Goal: Use online tool/utility: Utilize a website feature to perform a specific function

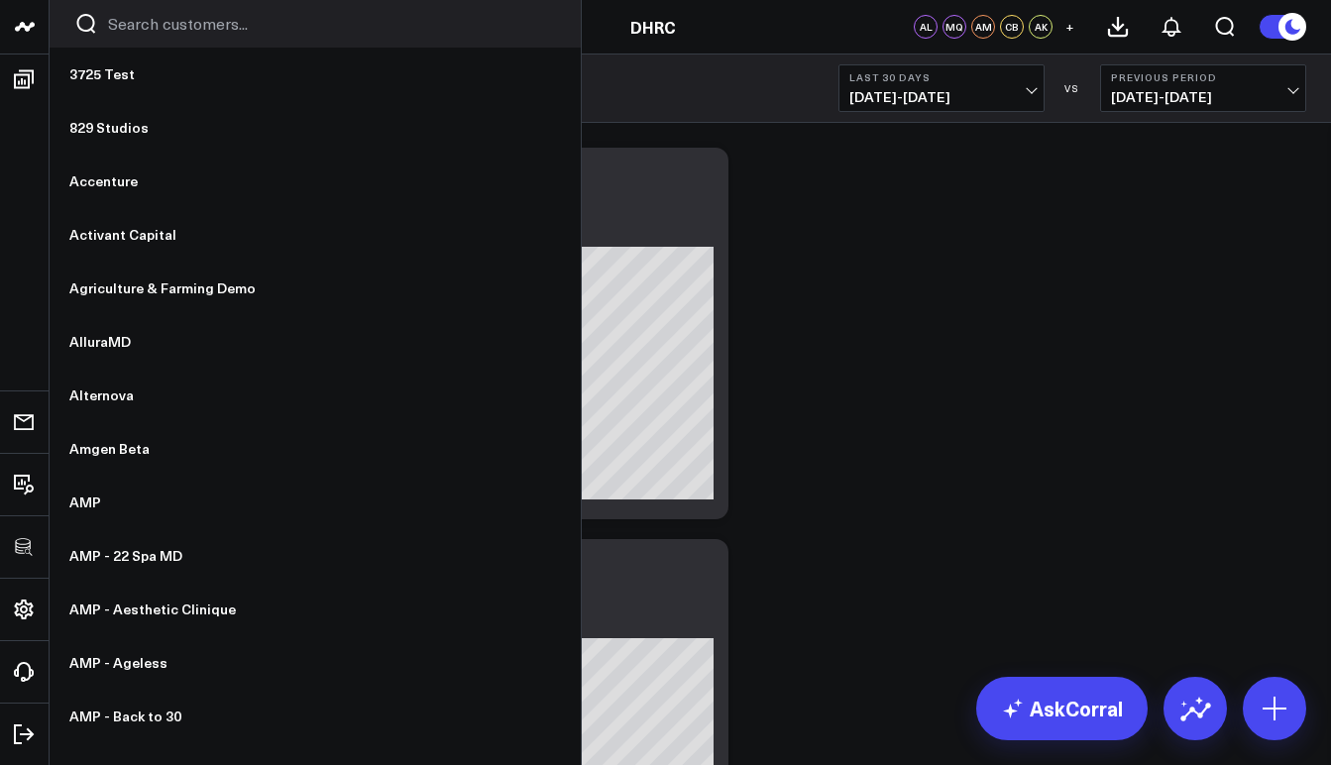
click at [221, 21] on input "Search customers input" at bounding box center [332, 24] width 448 height 22
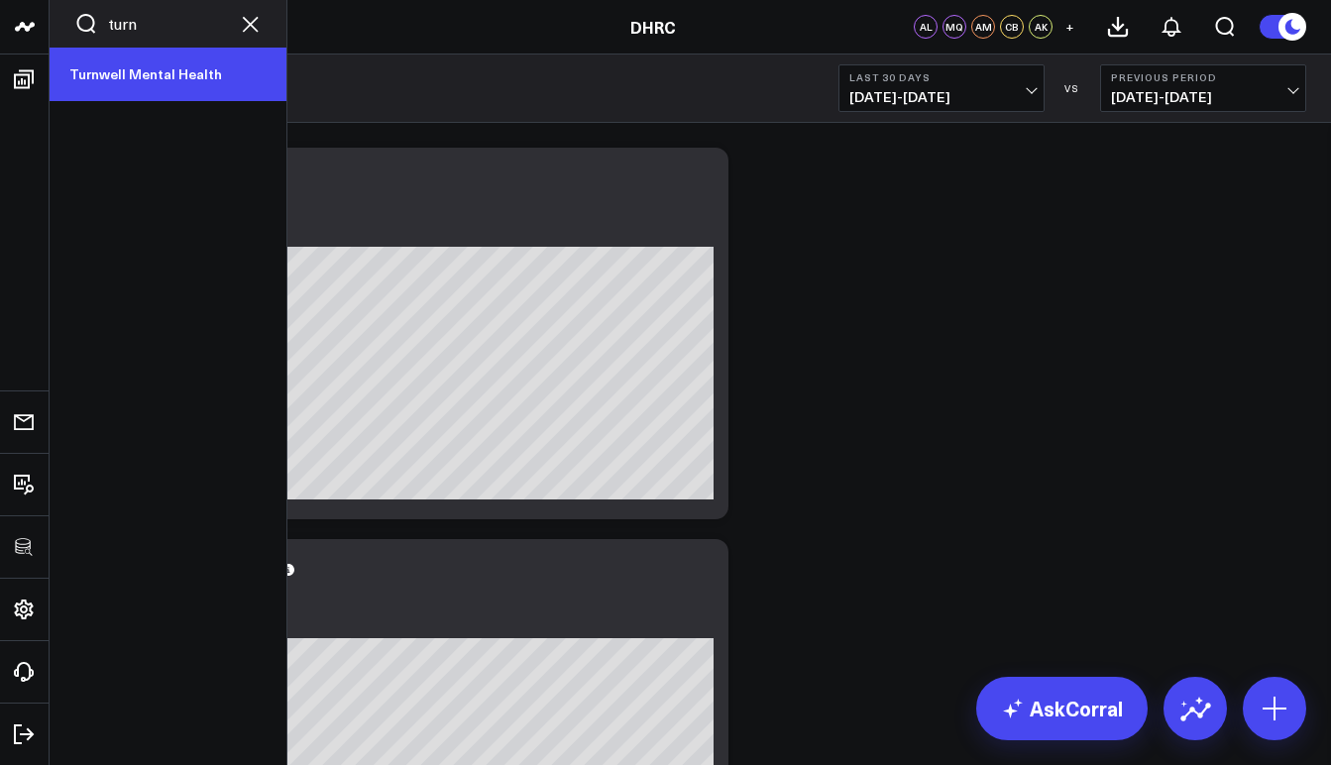
type input "turn"
click at [184, 63] on link "Turnwell Mental Health" at bounding box center [168, 75] width 237 height 54
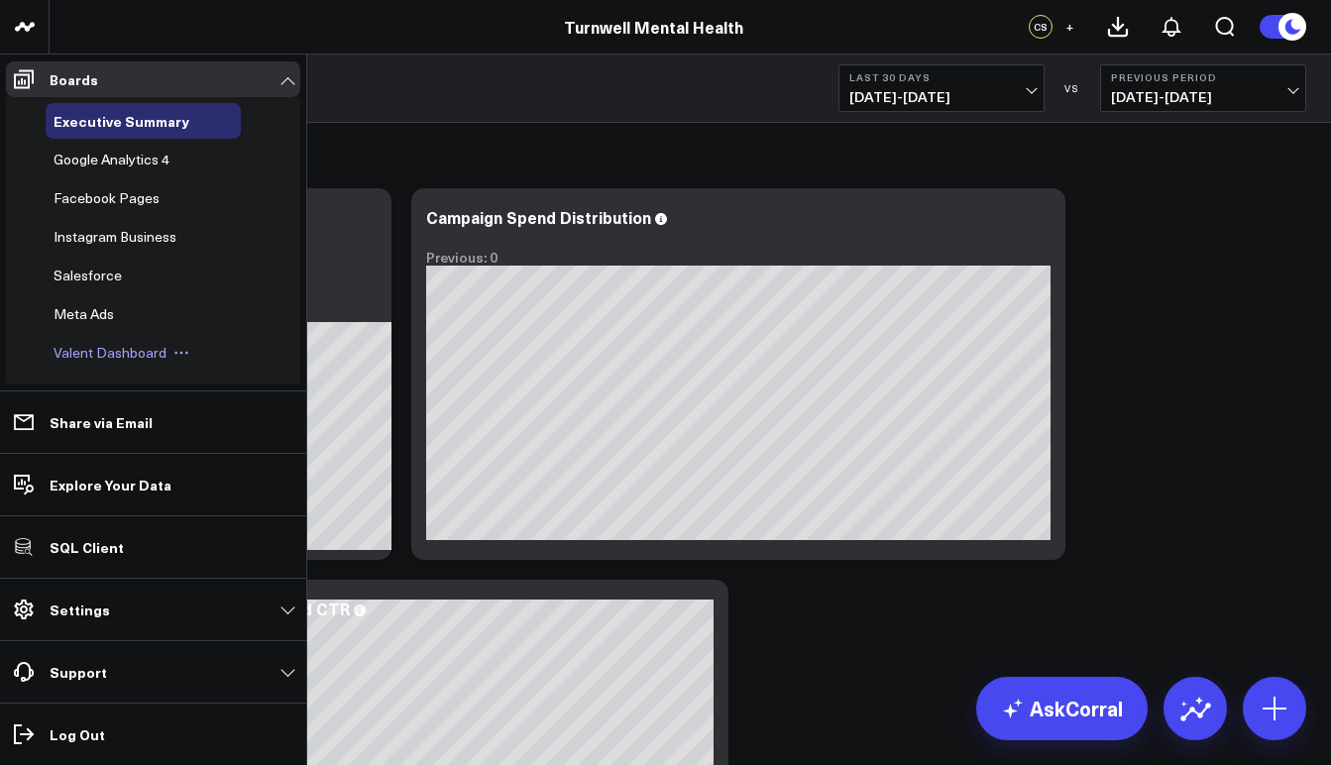
click at [135, 358] on span "Valent Dashboard" at bounding box center [110, 352] width 113 height 19
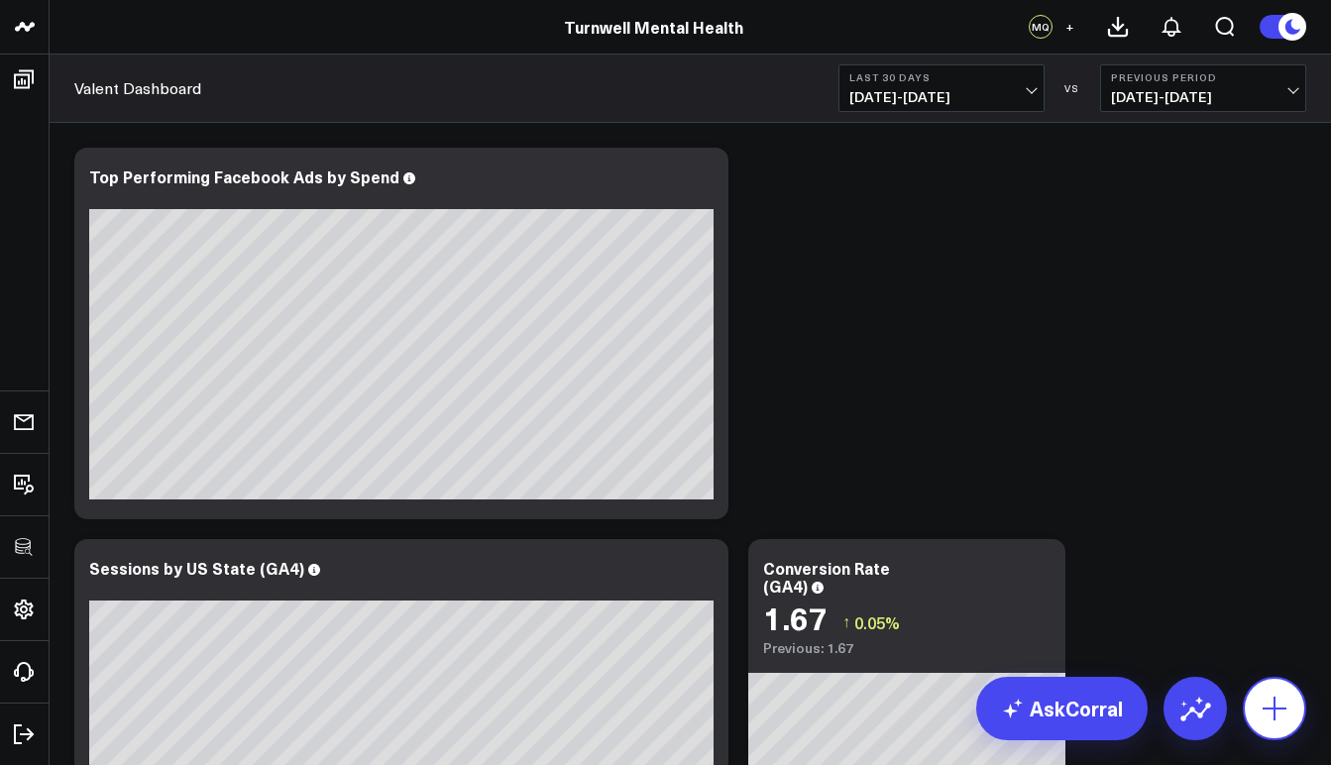
click at [1291, 709] on button at bounding box center [1274, 708] width 63 height 63
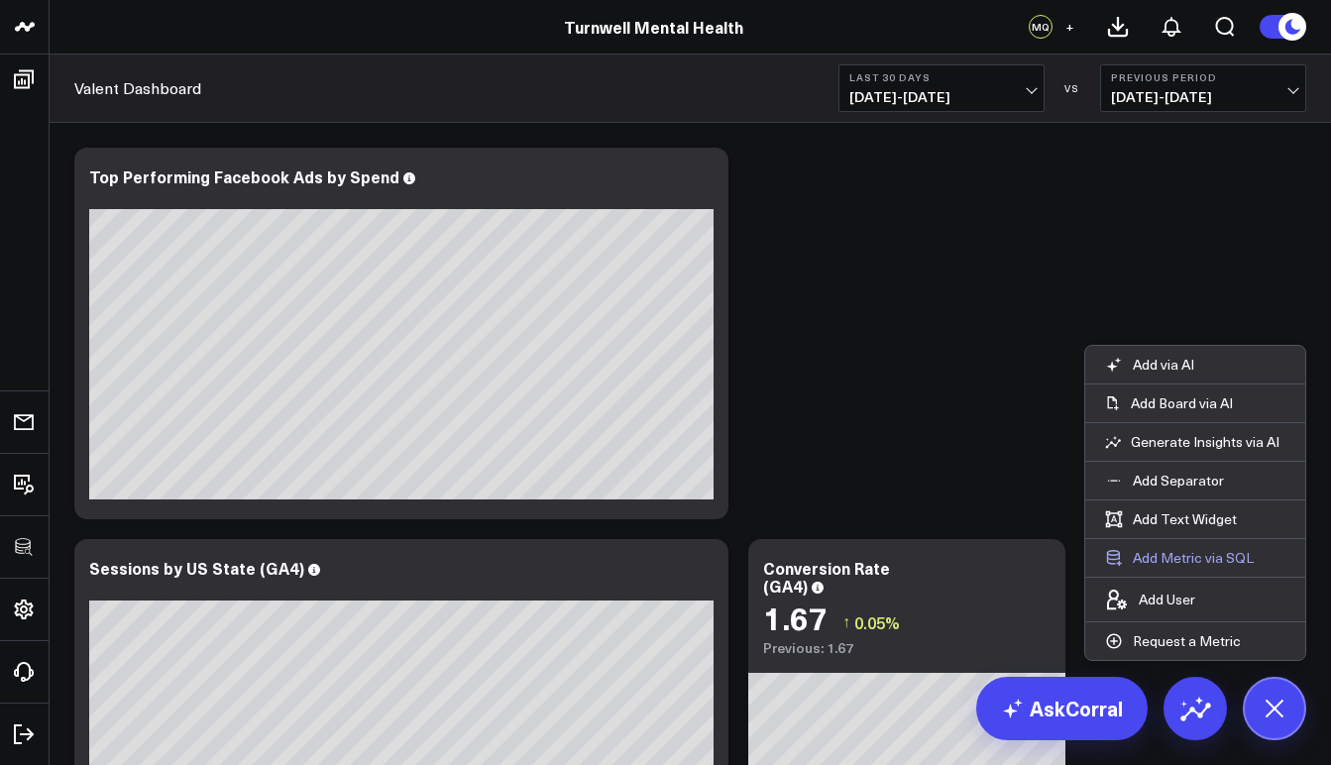
click at [1178, 564] on button "Add Metric via SQL" at bounding box center [1179, 558] width 188 height 38
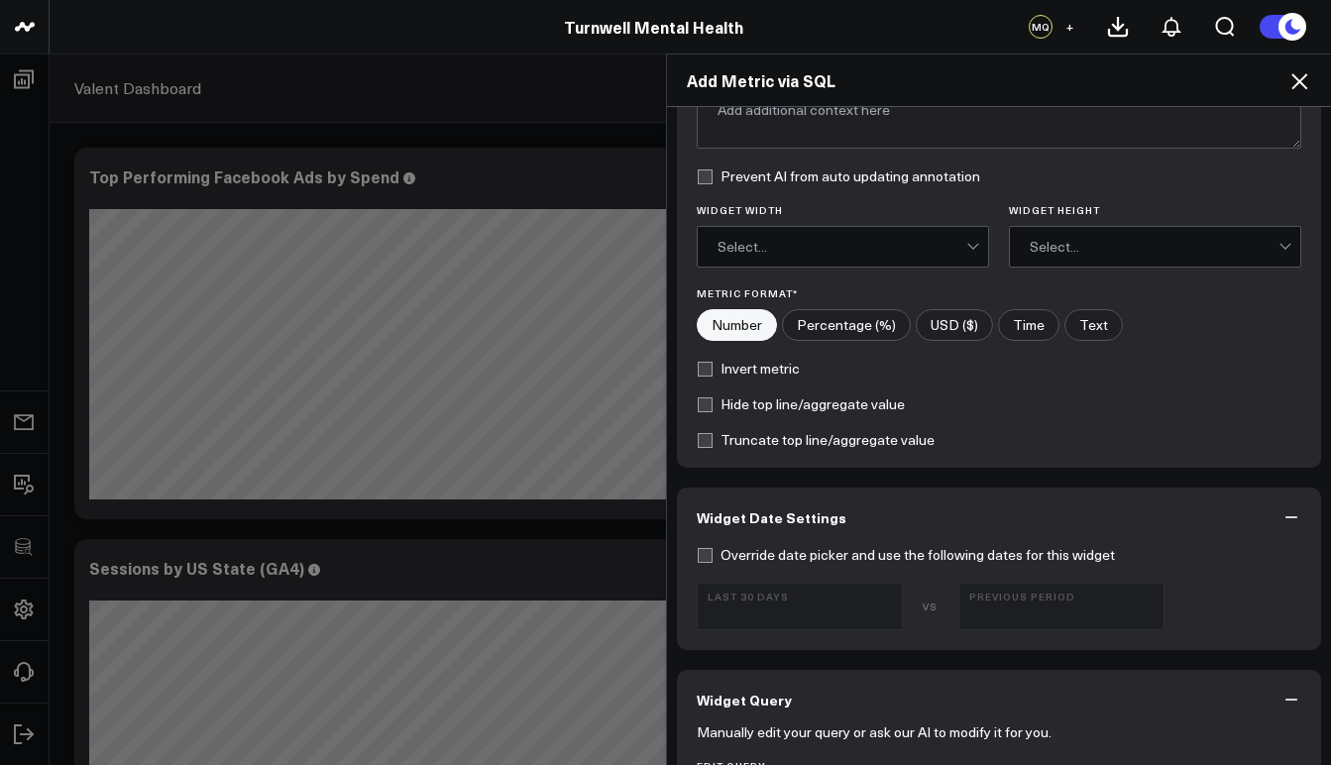
scroll to position [831, 0]
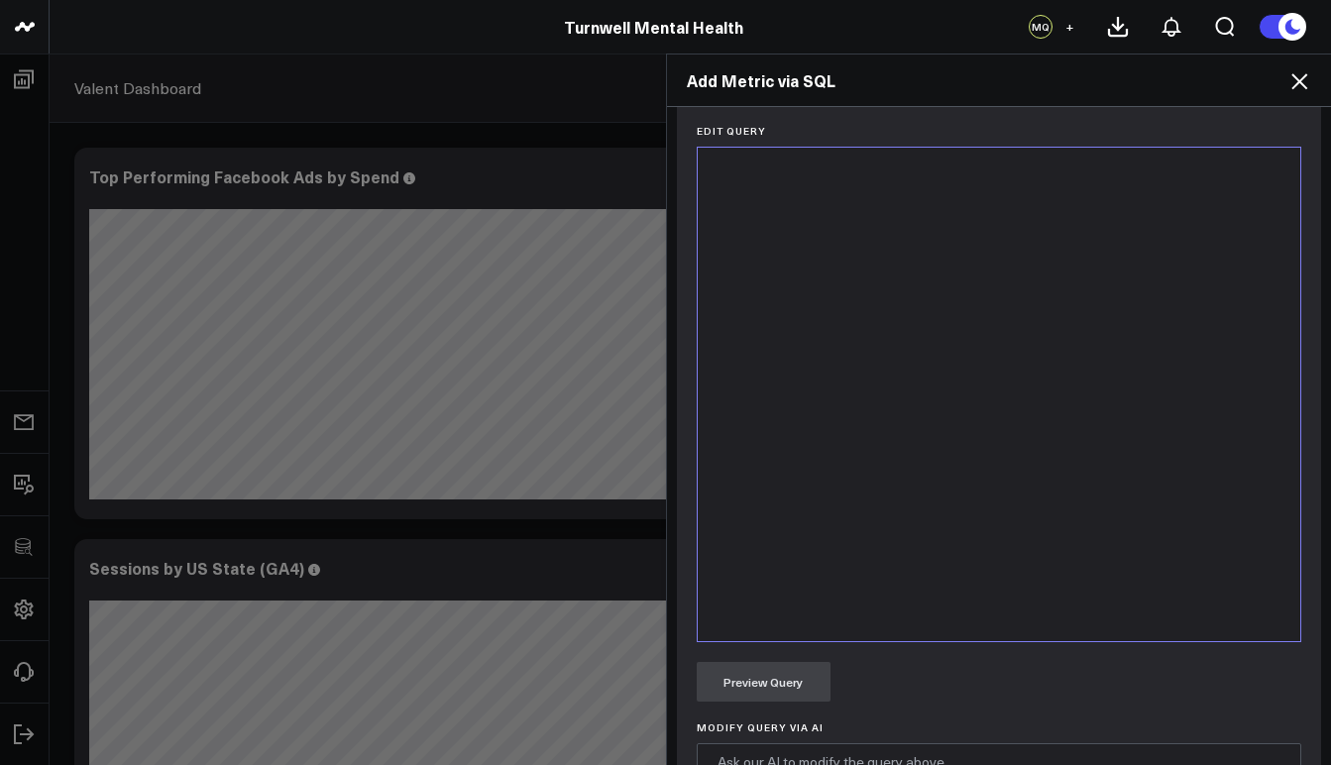
click at [842, 452] on div at bounding box center [1000, 395] width 584 height 474
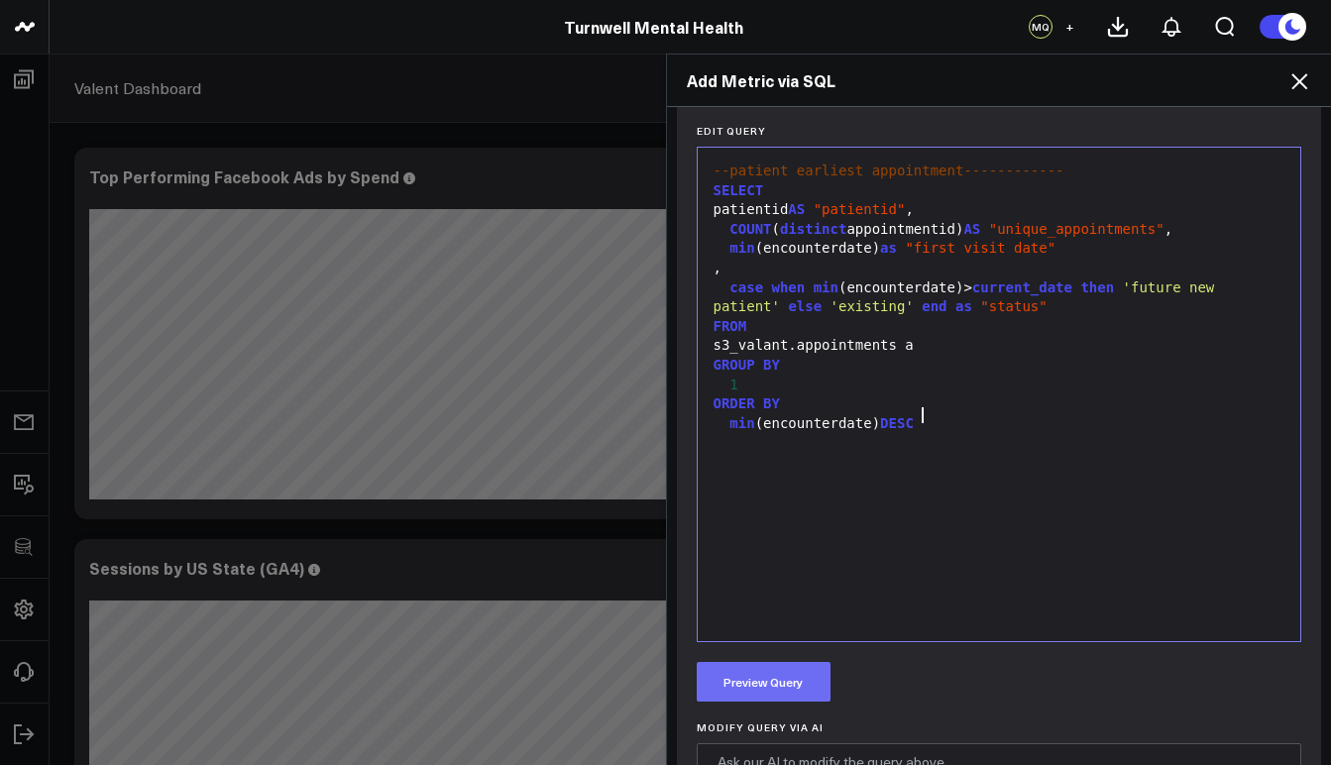
click at [769, 695] on button "Preview Query" at bounding box center [764, 682] width 134 height 40
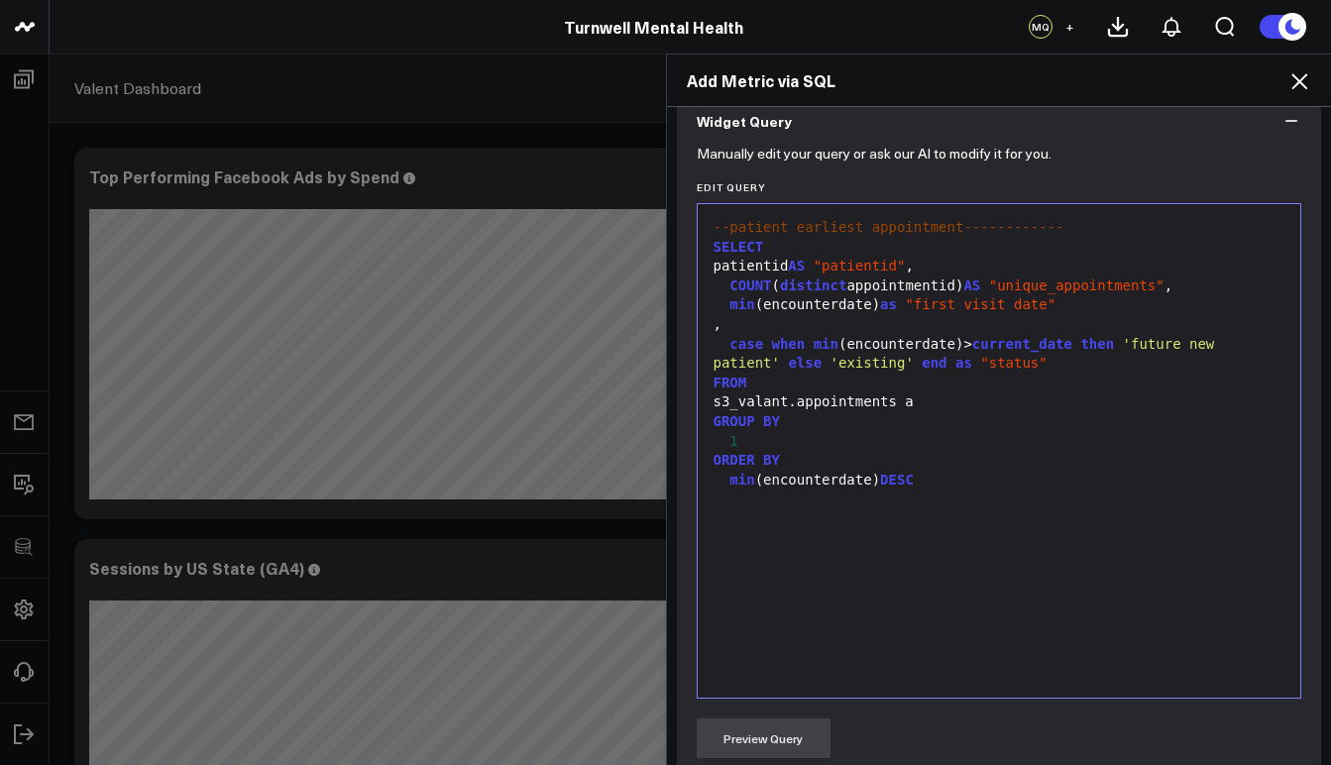
scroll to position [610, 0]
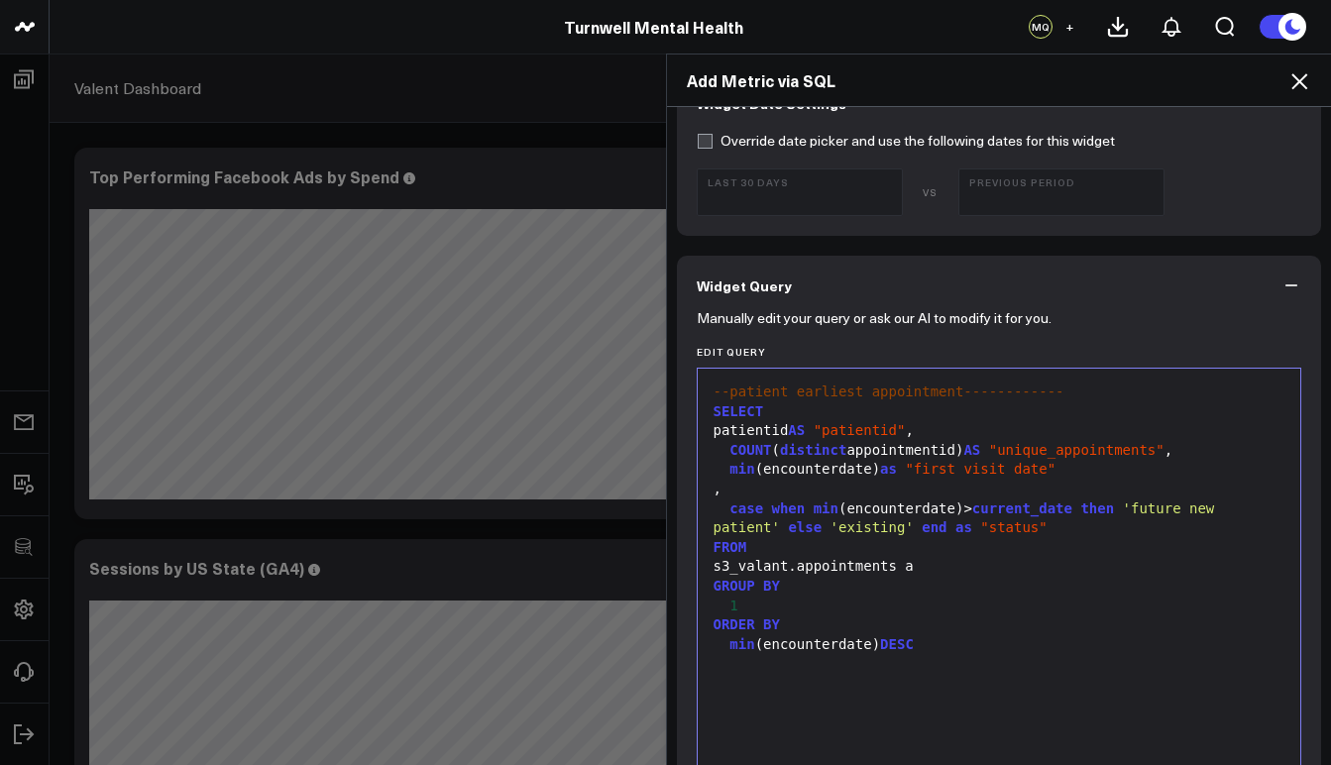
click at [708, 414] on div "SELECT" at bounding box center [1000, 412] width 584 height 20
click at [966, 645] on div "min (encounterdate) DESC" at bounding box center [1000, 645] width 584 height 20
click at [708, 408] on div "( SELECT" at bounding box center [1000, 412] width 584 height 20
click at [1000, 649] on div "--patient earliest appointment------------ with ( SELECT patientid AS "patienti…" at bounding box center [1000, 616] width 584 height 474
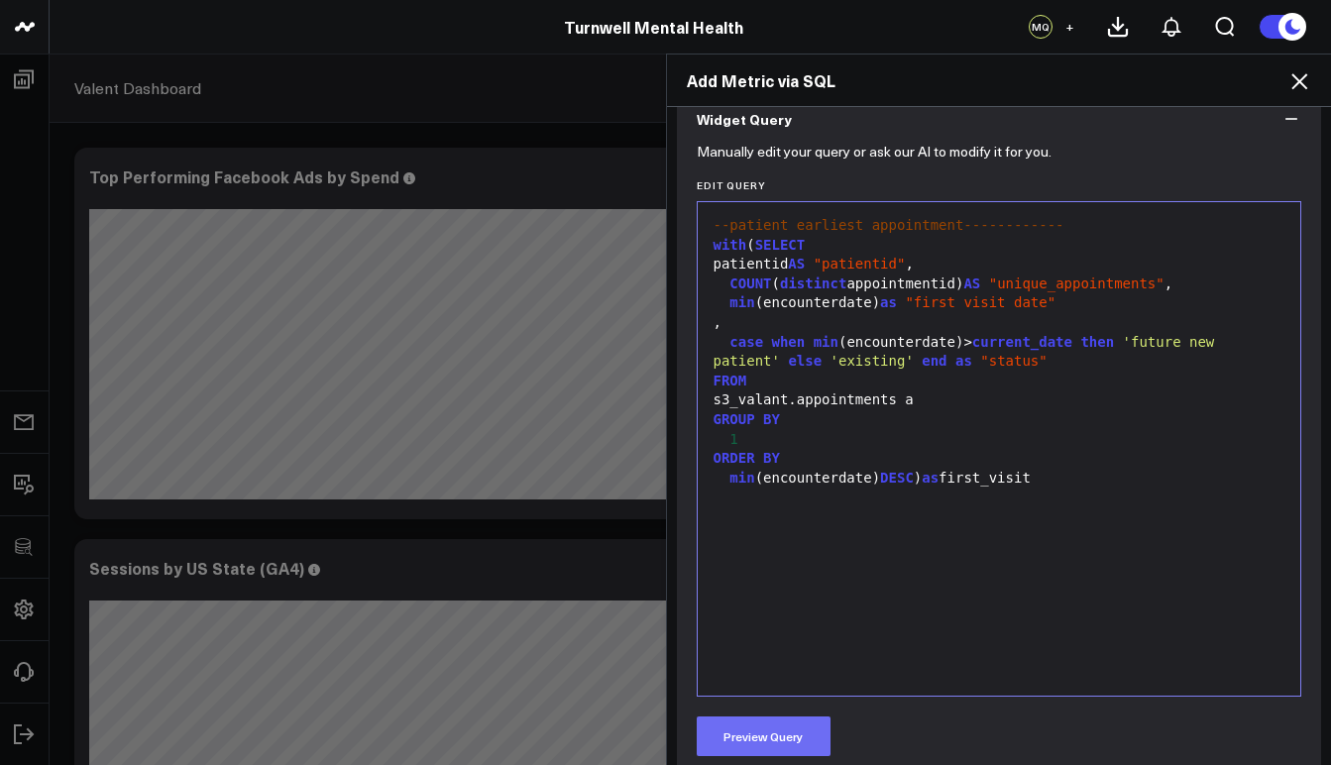
click at [782, 742] on button "Preview Query" at bounding box center [764, 737] width 134 height 40
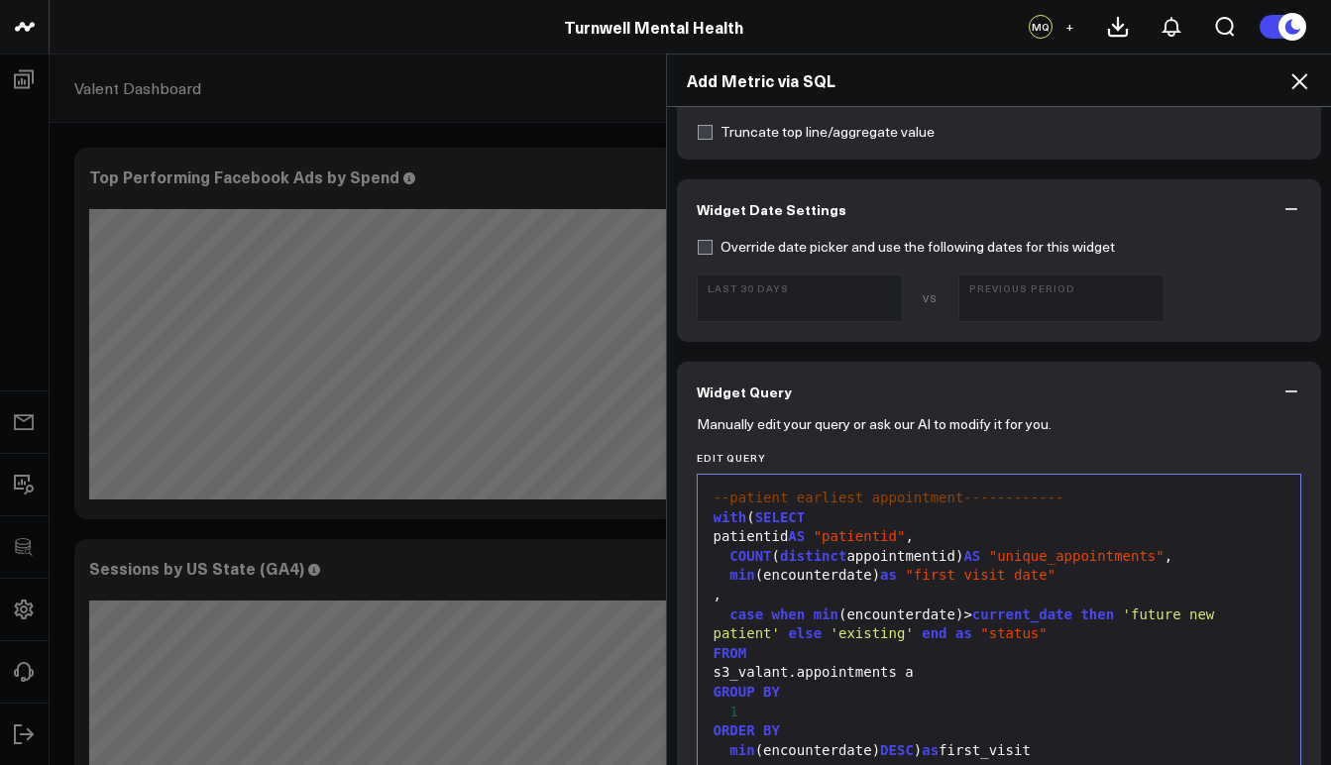
scroll to position [669, 0]
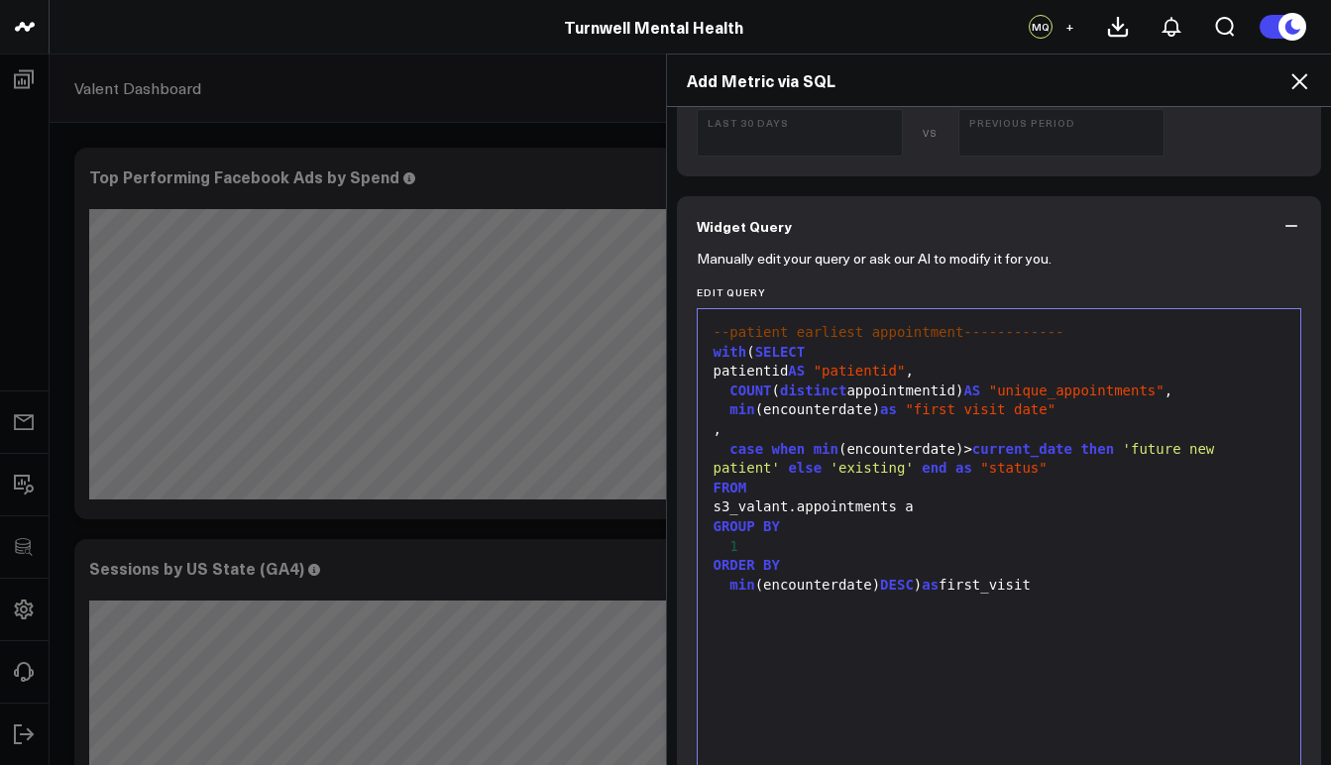
click at [757, 351] on span "SELECT" at bounding box center [780, 352] width 51 height 16
click at [755, 353] on span "(" at bounding box center [759, 352] width 8 height 16
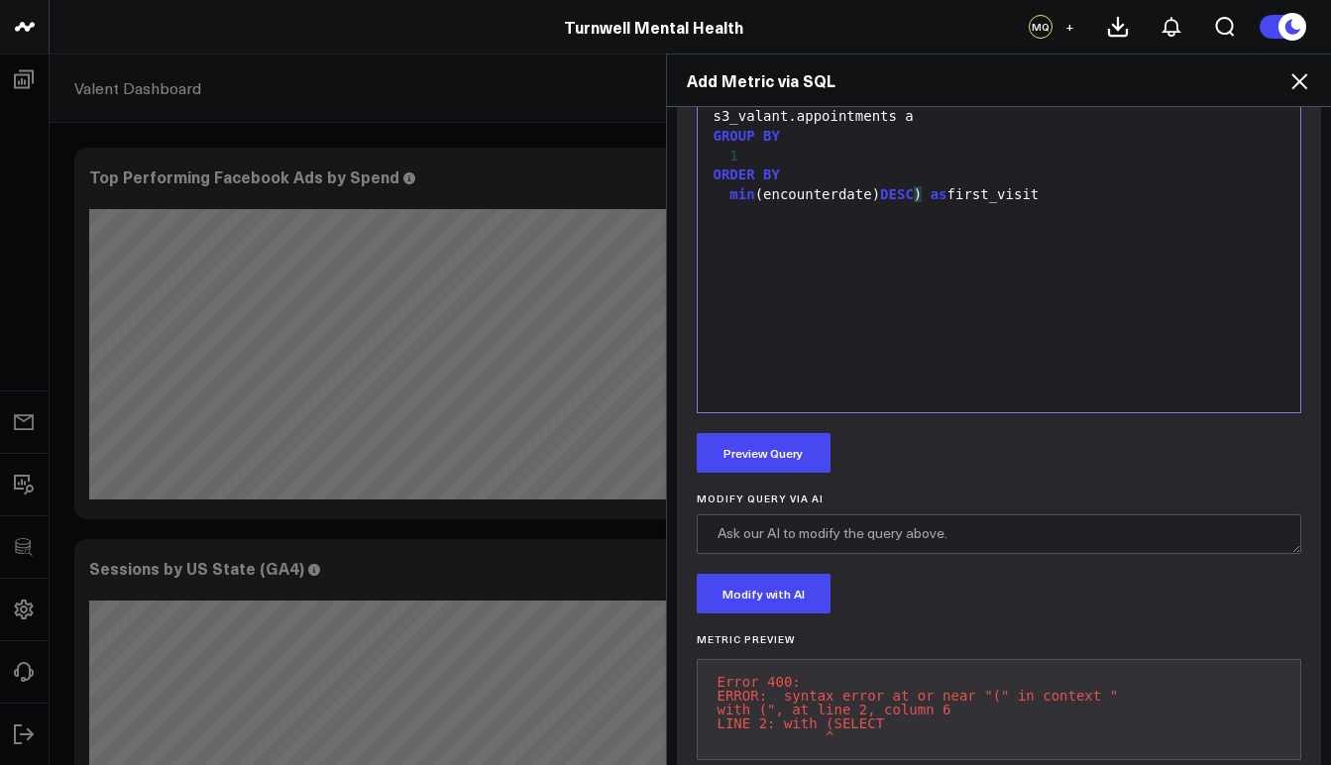
scroll to position [1175, 0]
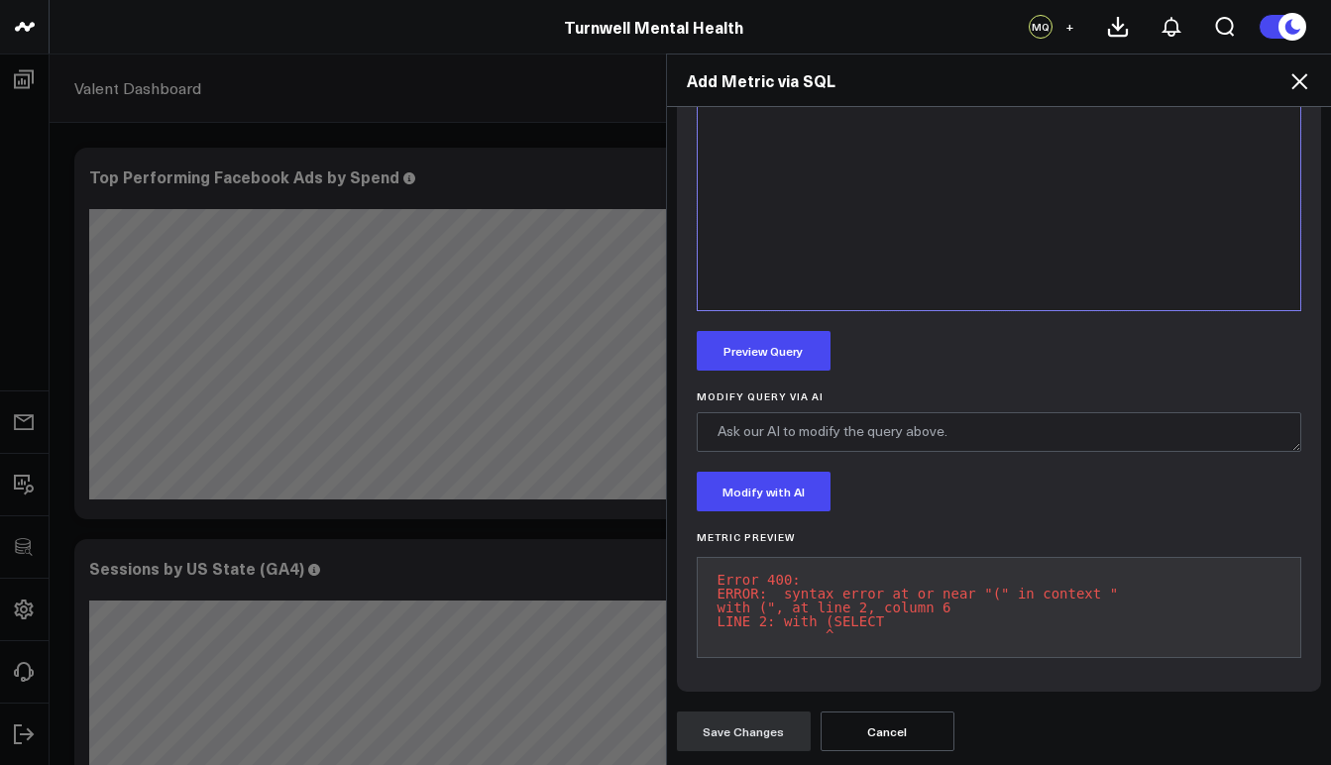
click at [765, 337] on button "Preview Query" at bounding box center [764, 351] width 134 height 40
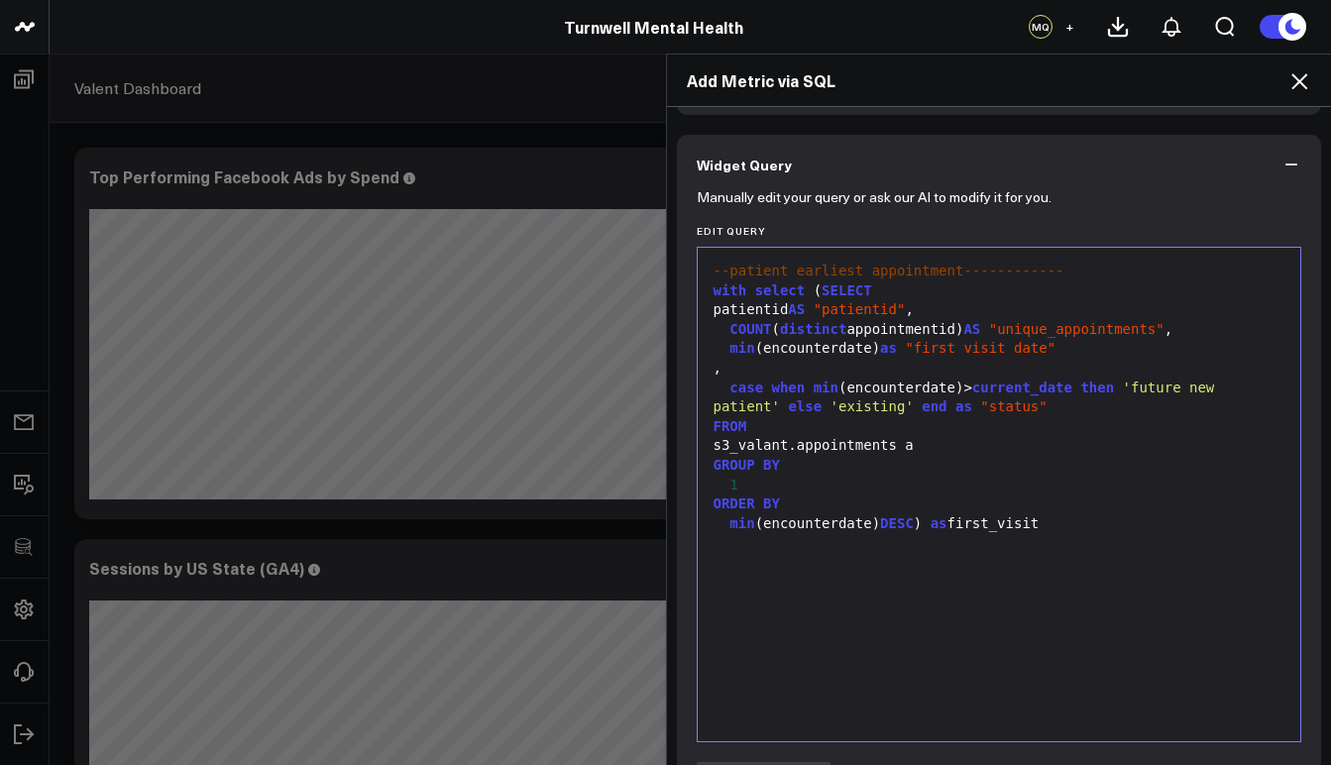
scroll to position [543, 0]
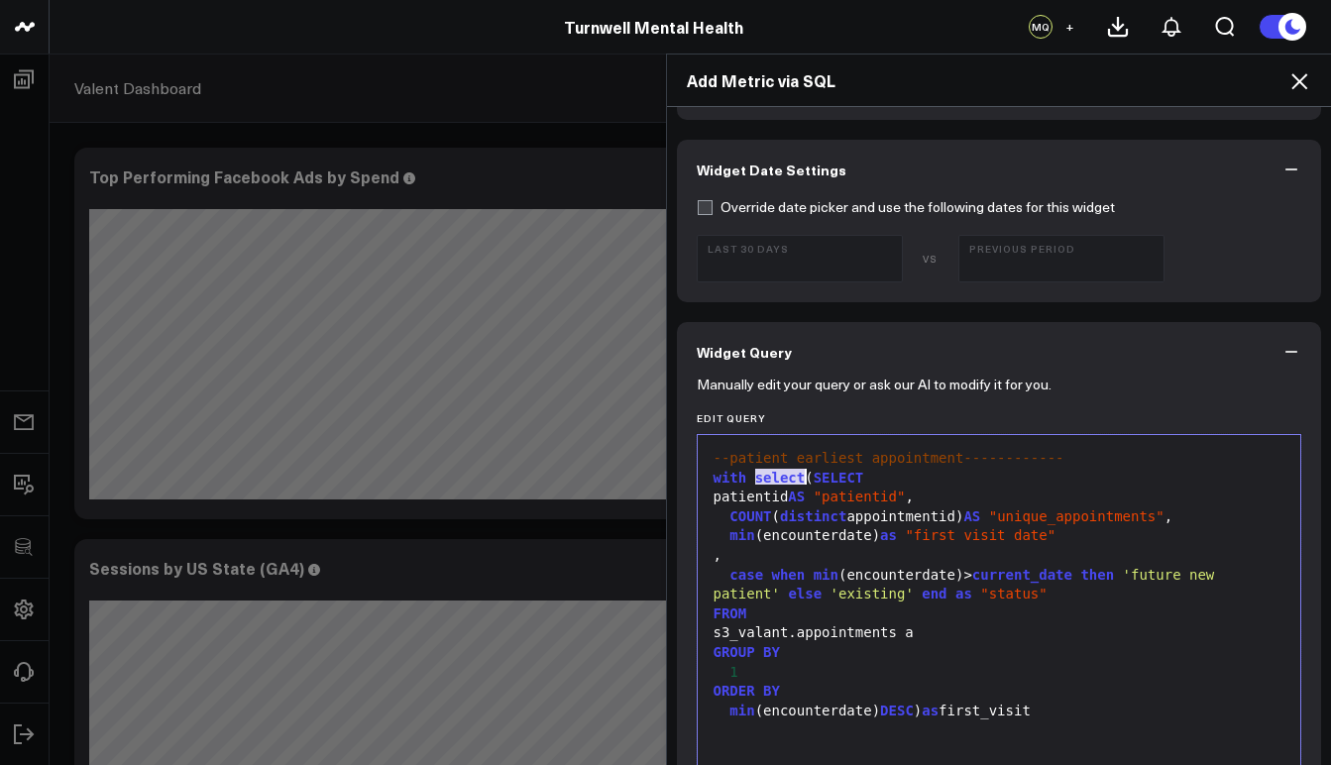
drag, startPoint x: 748, startPoint y: 482, endPoint x: 797, endPoint y: 486, distance: 48.7
click at [797, 486] on div "with select ( SELECT" at bounding box center [1000, 479] width 584 height 20
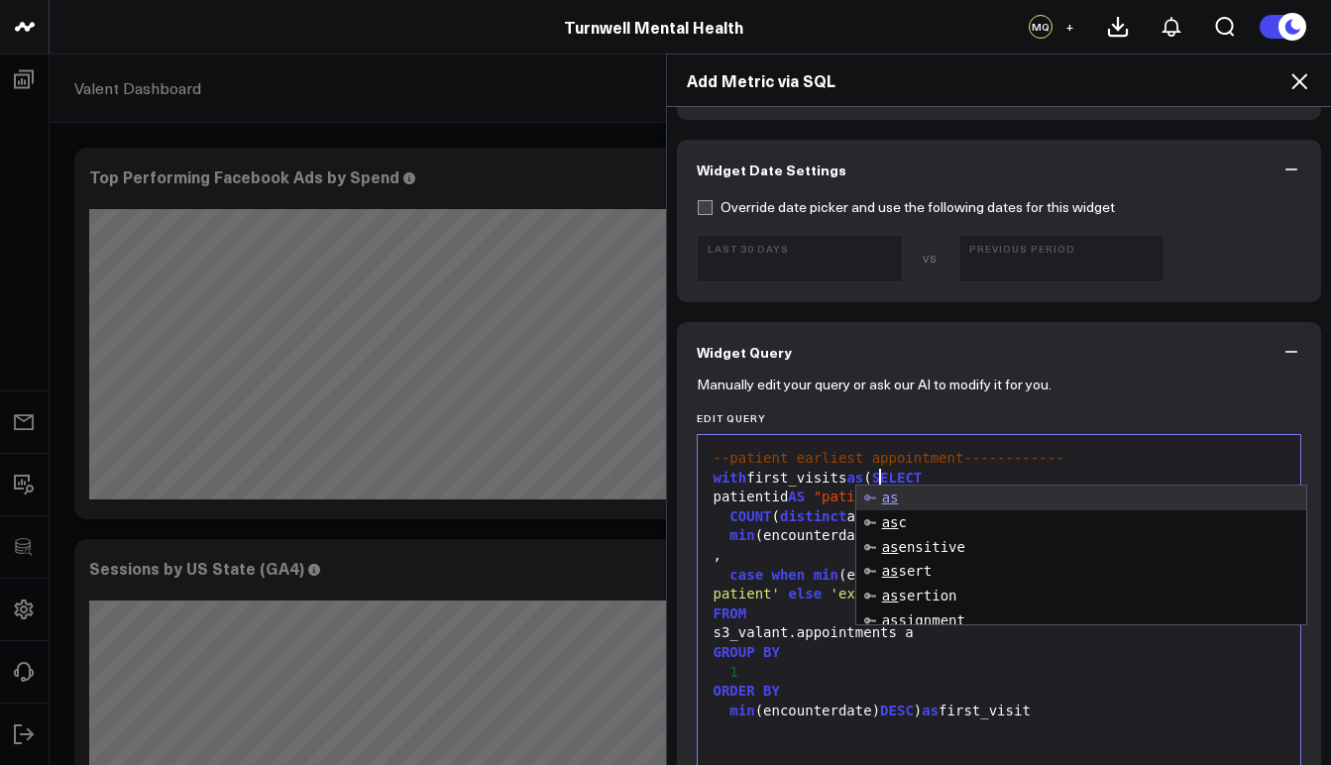
click at [1068, 721] on div "--patient earliest appointment------------ with first_visits as ( SELECT patien…" at bounding box center [1000, 682] width 584 height 474
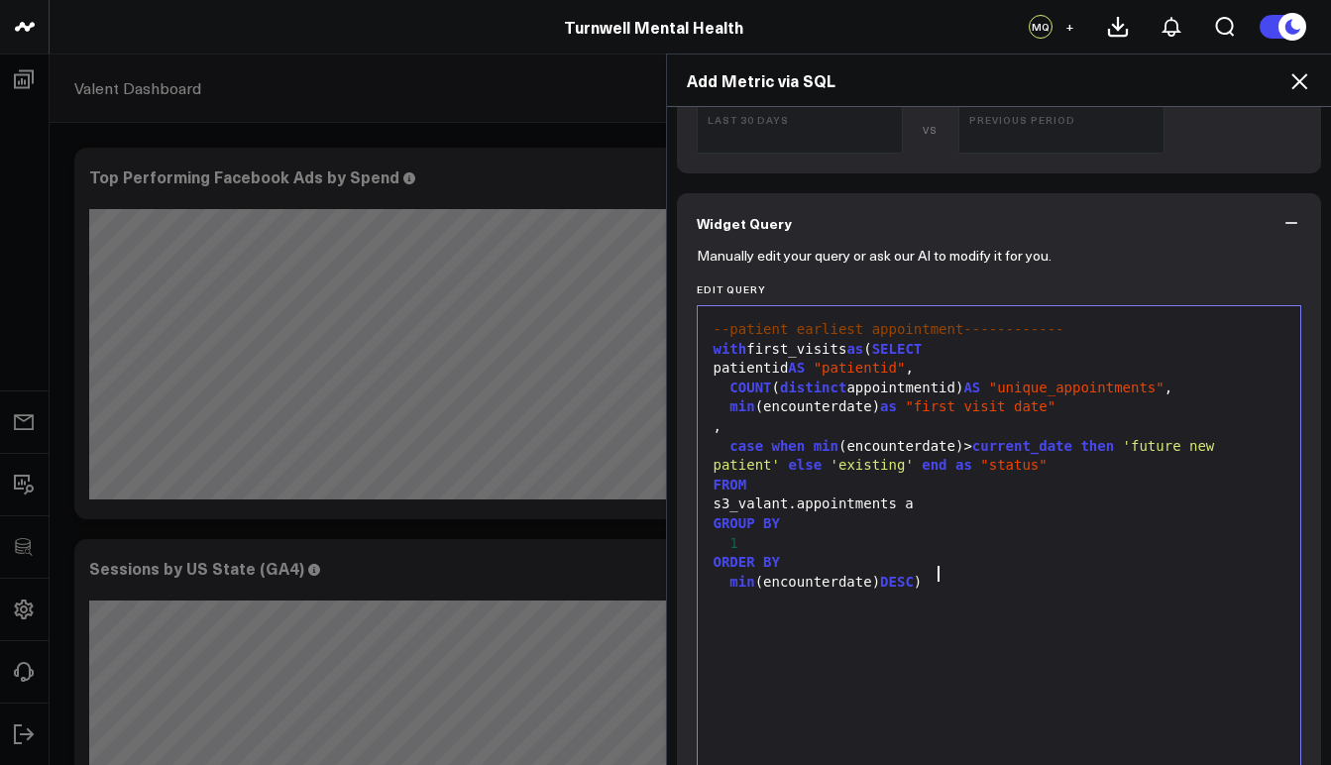
scroll to position [1063, 0]
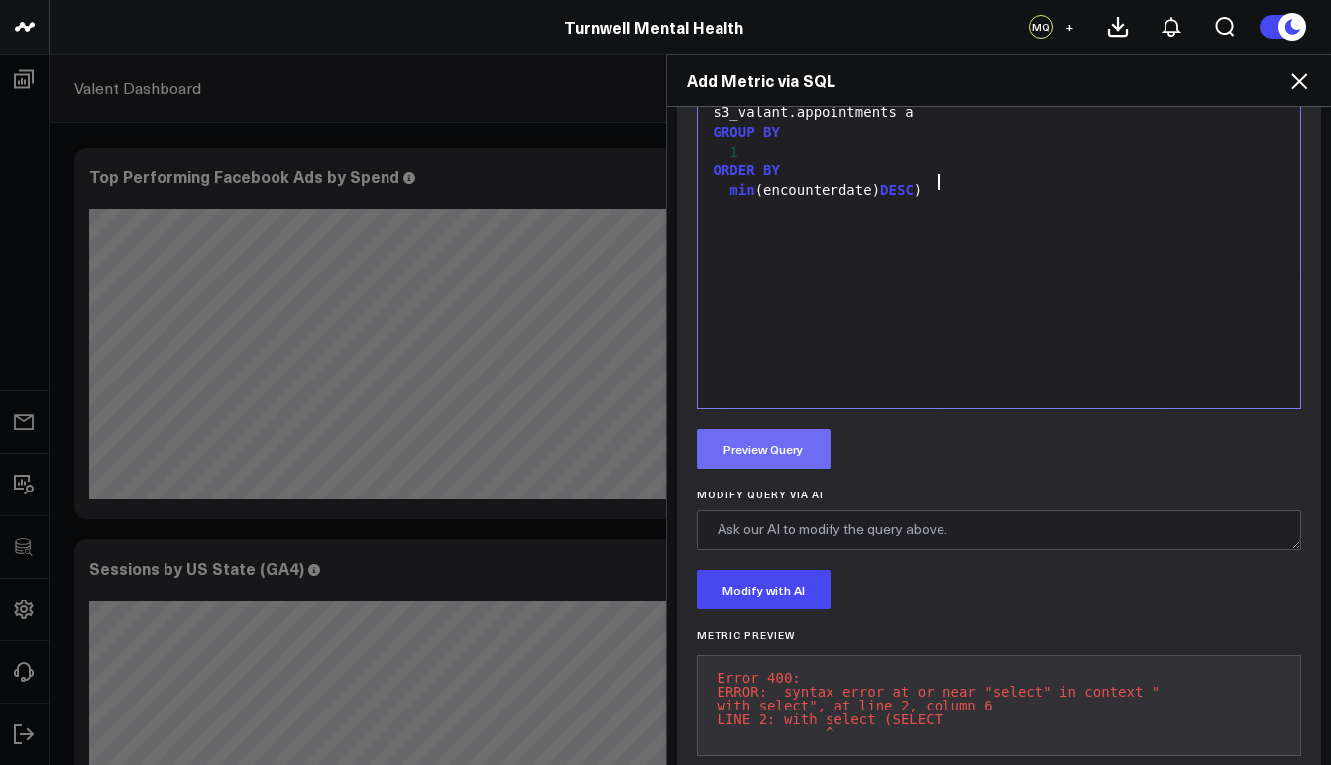
click at [772, 444] on button "Preview Query" at bounding box center [764, 449] width 134 height 40
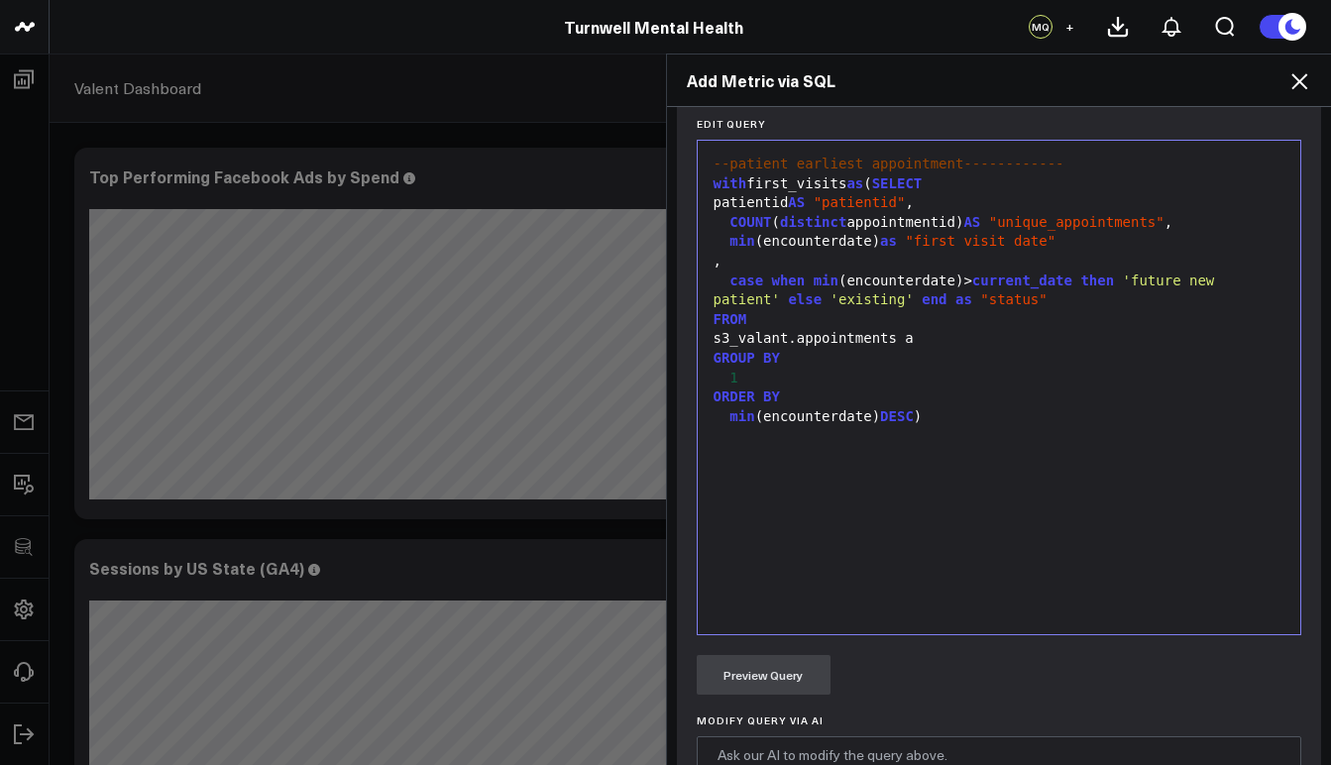
scroll to position [781, 0]
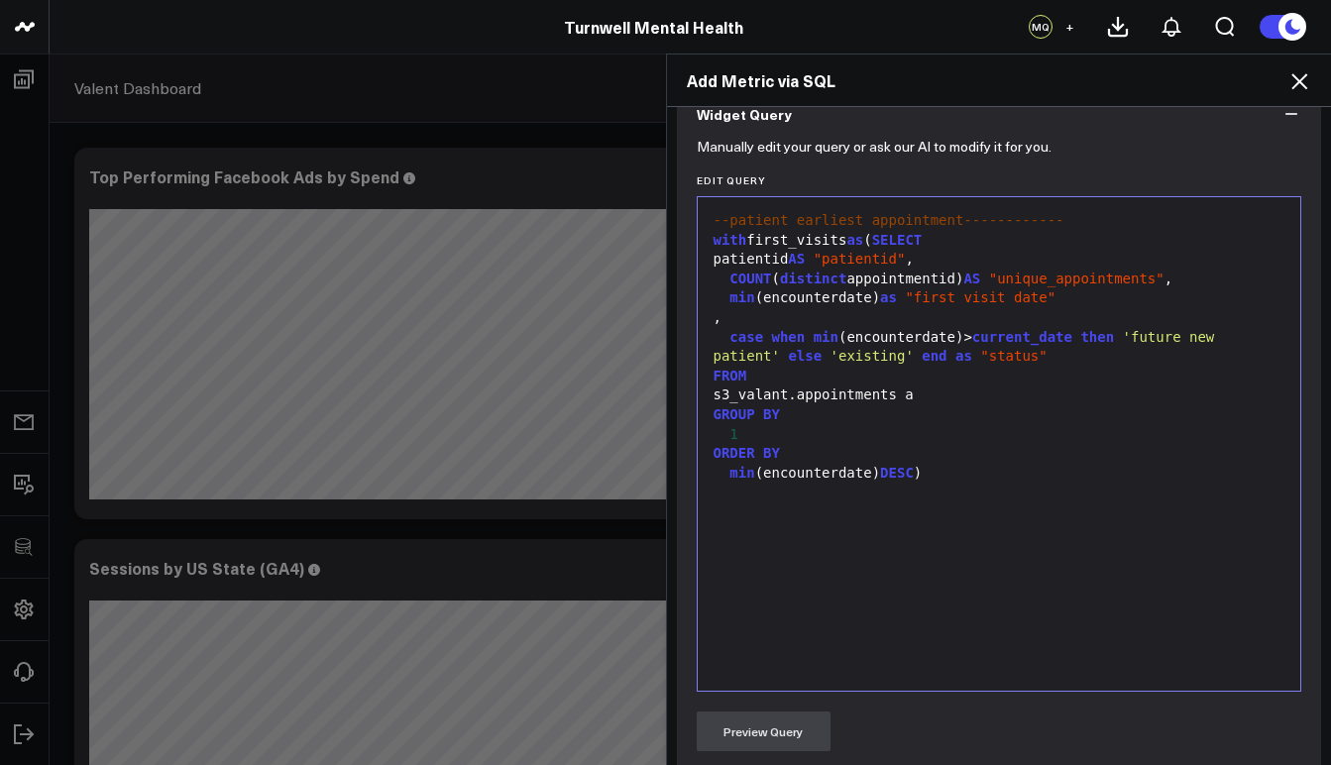
click at [888, 242] on div "with first_visits as ( SELECT" at bounding box center [1000, 241] width 584 height 20
click at [982, 483] on div "--patient earliest appointment------------ with first_visits as ( SELECT patien…" at bounding box center [1000, 444] width 584 height 474
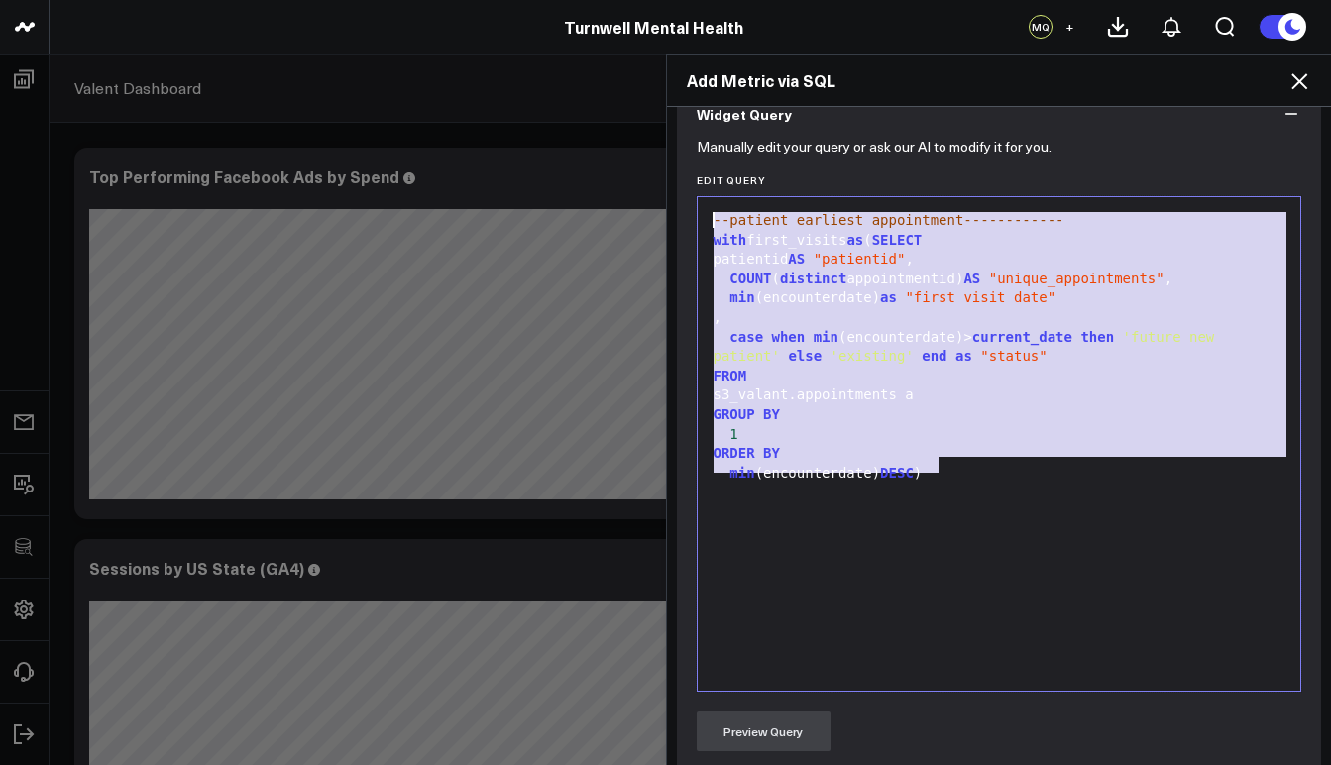
drag, startPoint x: 935, startPoint y: 461, endPoint x: 704, endPoint y: 217, distance: 335.8
click at [708, 217] on div "--patient earliest appointment------------ with first_visits as ( SELECT patien…" at bounding box center [1000, 444] width 584 height 474
copy div "--patient earliest appointment------------ with first_visits as ( SELECT patien…"
